Goal: Obtain resource: Download file/media

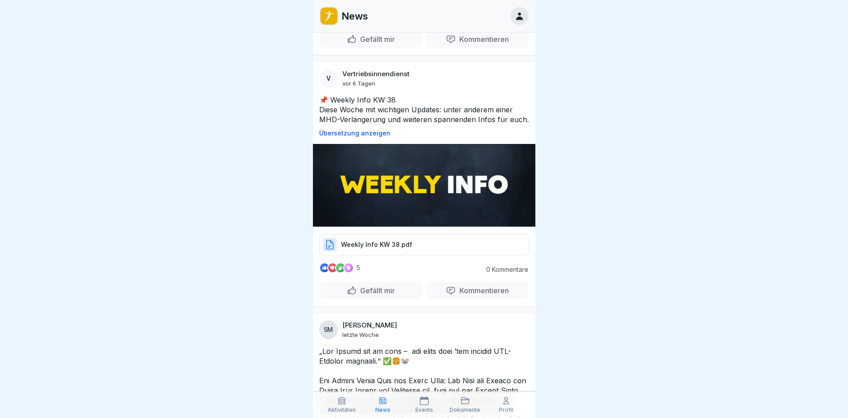
scroll to position [2270, 0]
click at [364, 257] on div "V Vertriebsinnendienst [DATE] 📌 Weekly Info KW 38 Diese Woche mit wichtigen Upd…" at bounding box center [424, 183] width 223 height 244
click at [385, 244] on p "Weekly Info KW 38.pdf" at bounding box center [376, 244] width 71 height 9
click at [370, 248] on p "Weekly Info KW 38.pdf" at bounding box center [376, 244] width 71 height 9
